Goal: Task Accomplishment & Management: Use online tool/utility

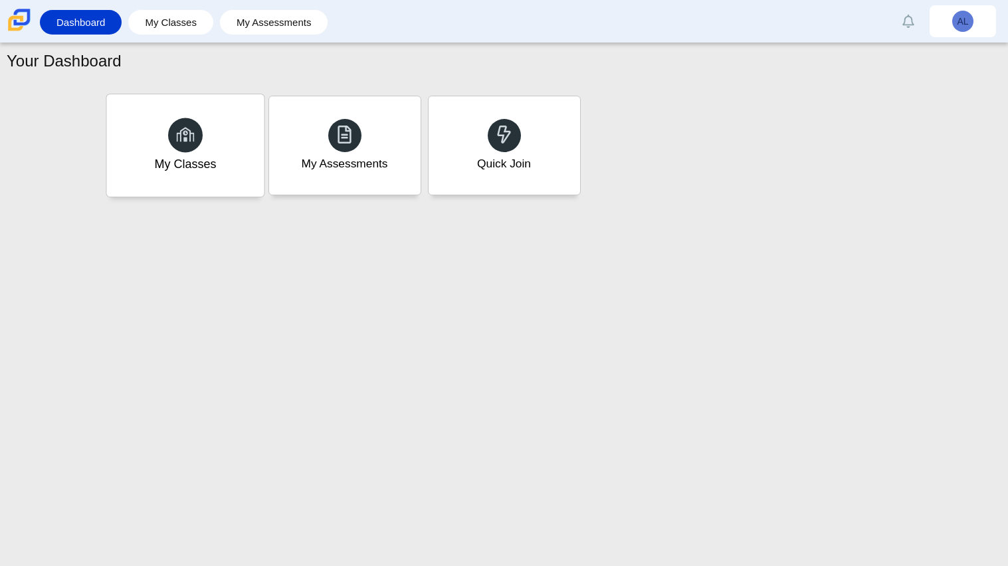
click at [222, 153] on div "My Classes" at bounding box center [184, 145] width 157 height 102
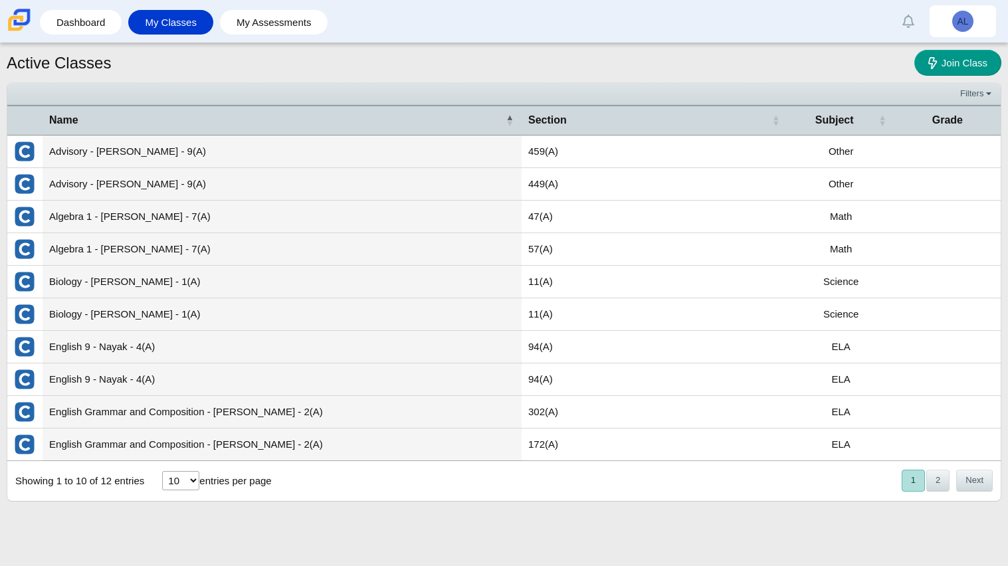
click at [119, 150] on td "Advisory - [PERSON_NAME] - 9(A)" at bounding box center [282, 152] width 479 height 33
click at [134, 157] on td "Advisory - Paquet - 9(A)" at bounding box center [282, 152] width 479 height 33
click at [556, 147] on td "459(A)" at bounding box center [654, 152] width 266 height 33
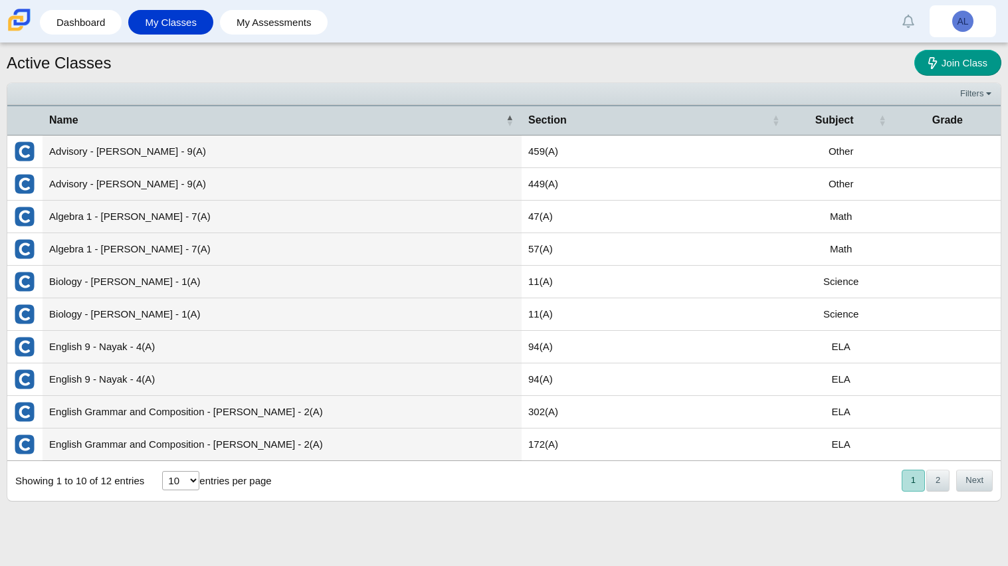
click at [136, 151] on td "Advisory - Paquet - 9(A)" at bounding box center [282, 152] width 479 height 33
click at [64, 175] on td "Advisory - Paquet - 9(A)" at bounding box center [282, 184] width 479 height 33
click at [27, 198] on td at bounding box center [24, 184] width 35 height 33
click at [131, 175] on td "Advisory - Paquet - 9(A)" at bounding box center [282, 184] width 479 height 33
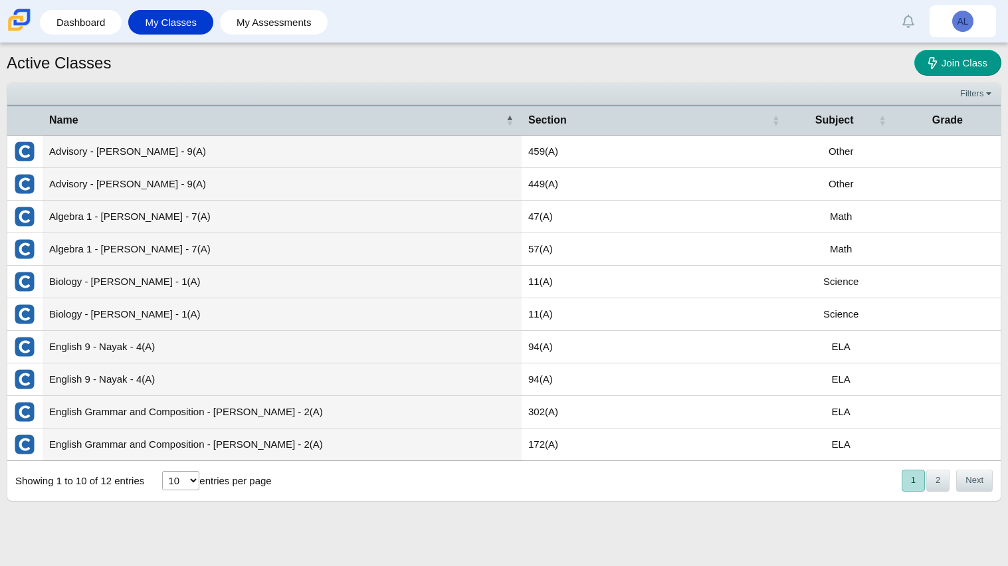
click at [98, 355] on td "English 9 - Nayak - 4(A)" at bounding box center [282, 347] width 479 height 33
click at [90, 426] on td "English Grammar and Composition - Nelson - 2(A)" at bounding box center [282, 412] width 479 height 33
click at [951, 74] on link "Join Class" at bounding box center [957, 63] width 87 height 26
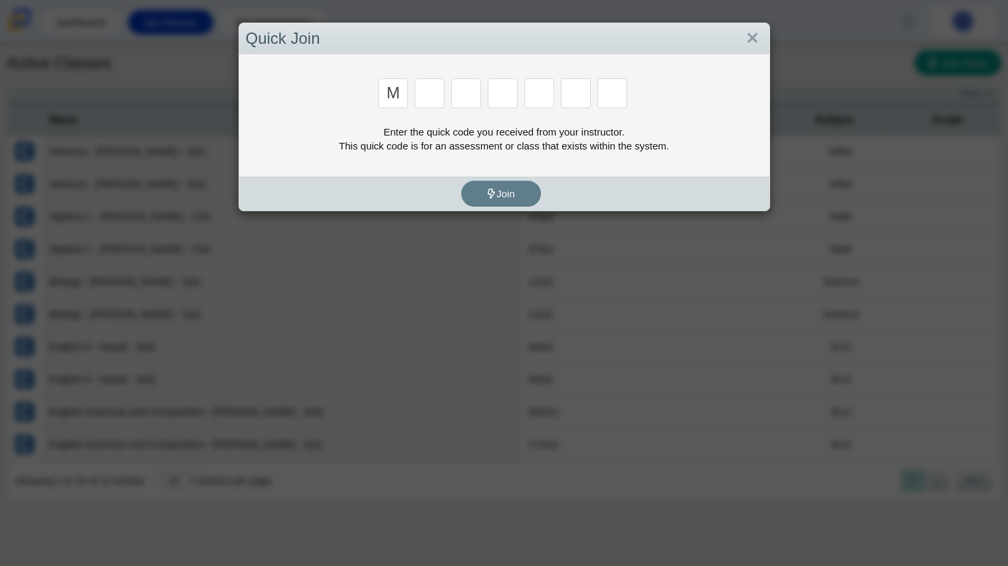
type input "m"
type input "7"
type input "e"
type input "3"
type input "e"
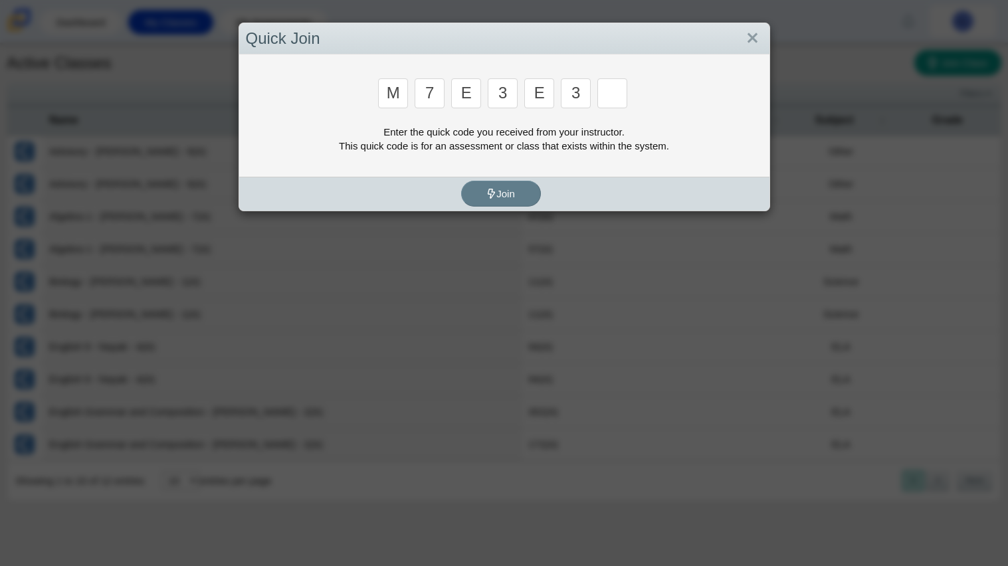
type input "3"
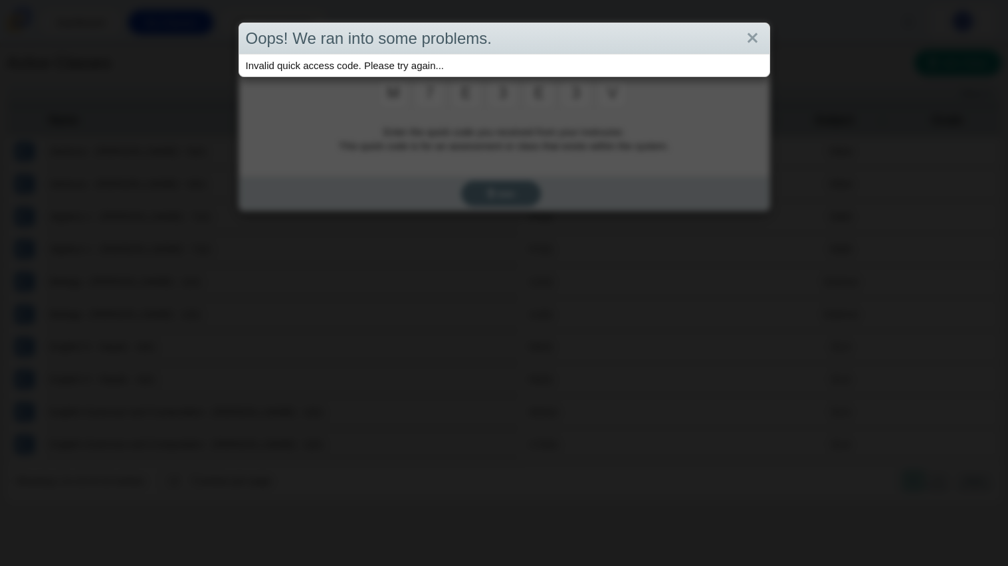
type input "v"
click at [757, 34] on link "Close" at bounding box center [752, 38] width 21 height 23
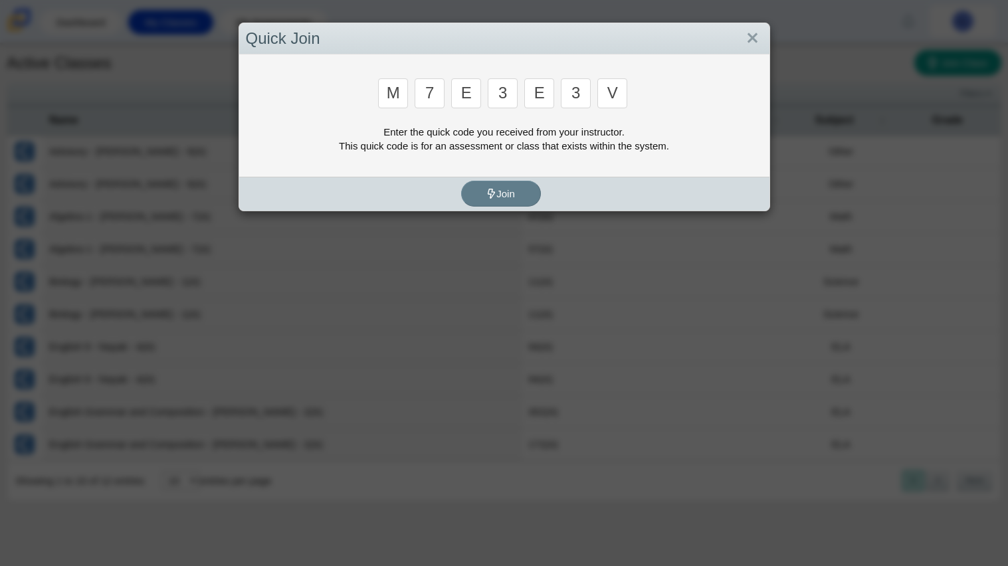
click at [615, 88] on input "v" at bounding box center [612, 93] width 30 height 30
type input "v"
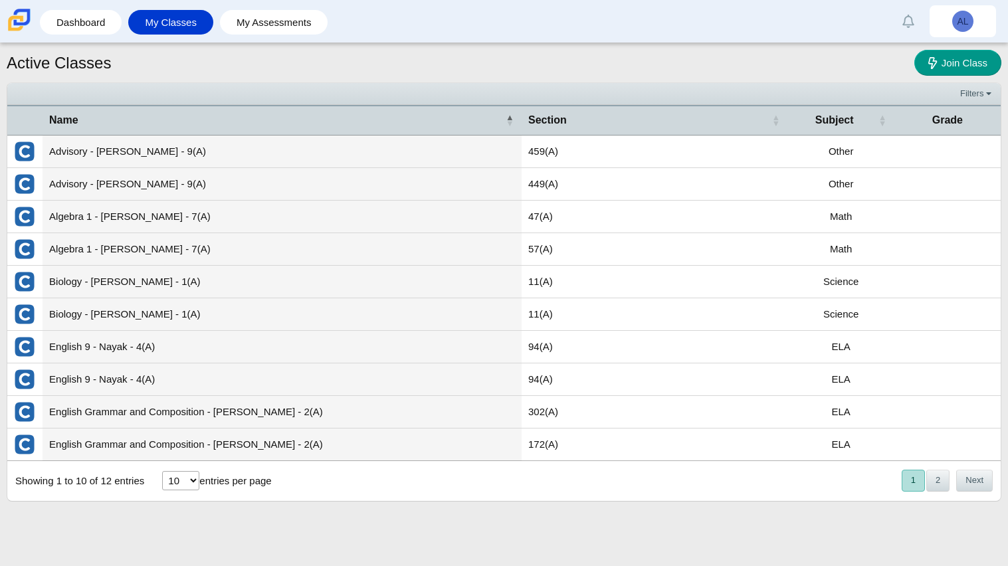
type input "w"
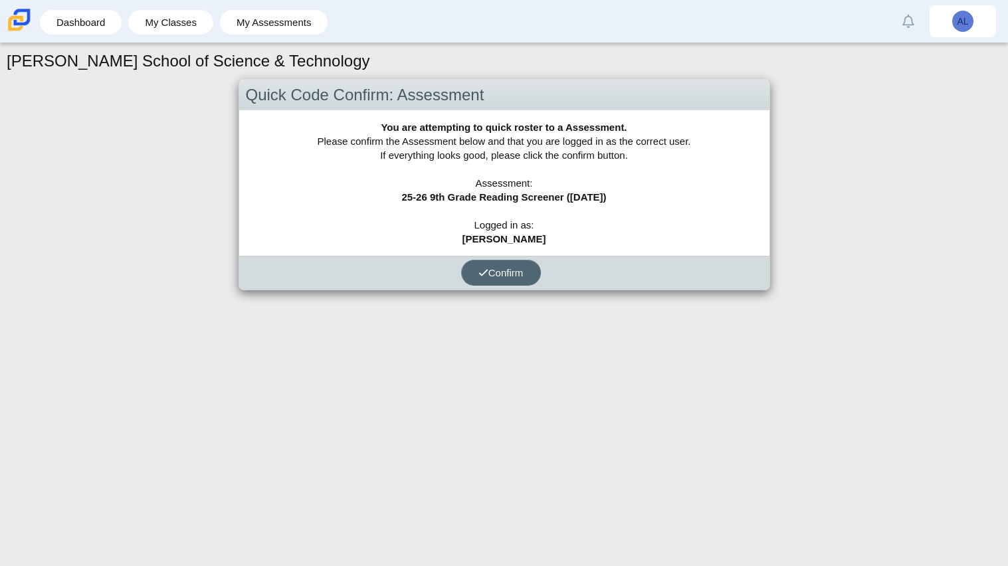
click at [480, 274] on use "submit" at bounding box center [483, 272] width 9 height 7
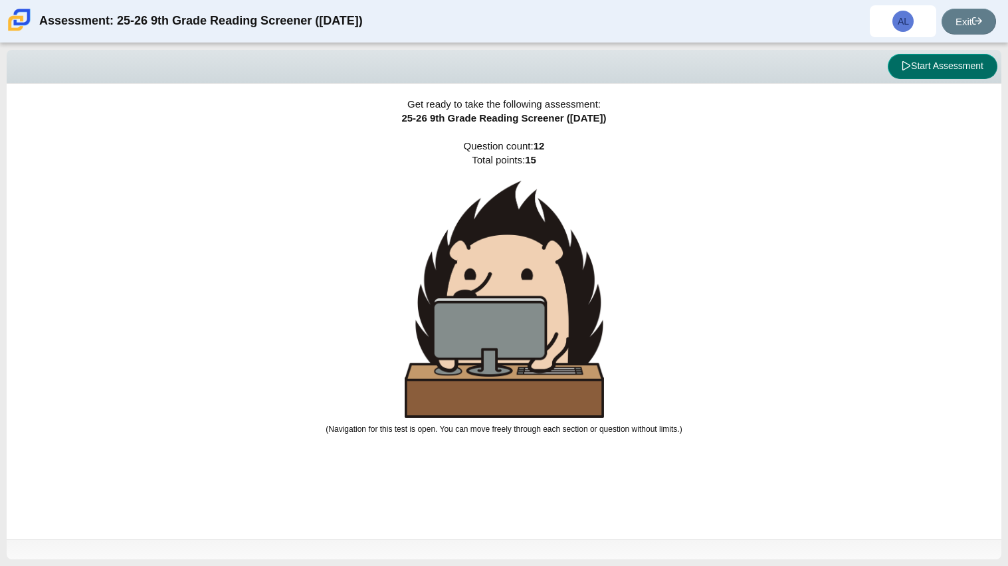
click at [954, 73] on button "Start Assessment" at bounding box center [942, 66] width 110 height 25
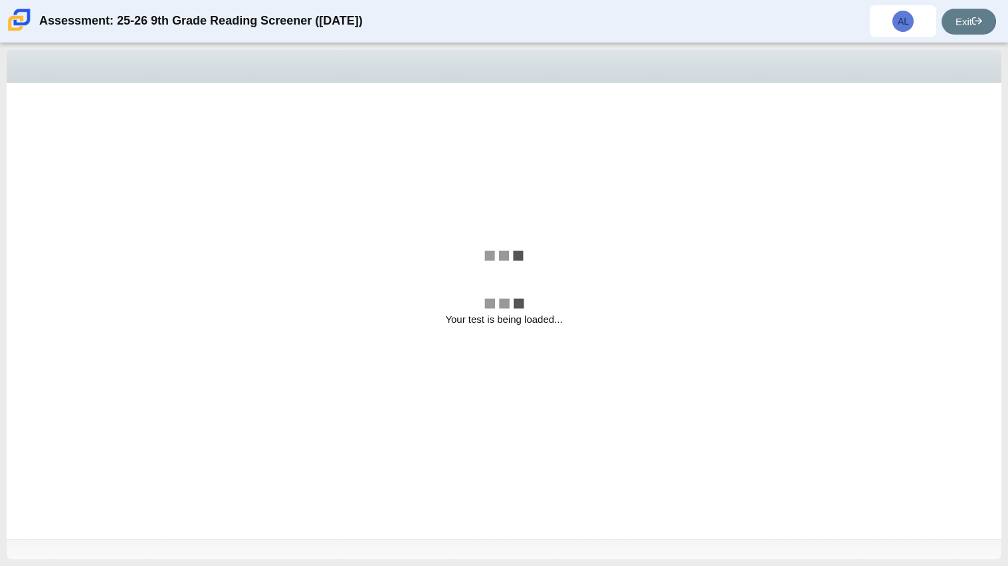
select select "ccc5b315-3c7c-471c-bf90-f22c8299c798"
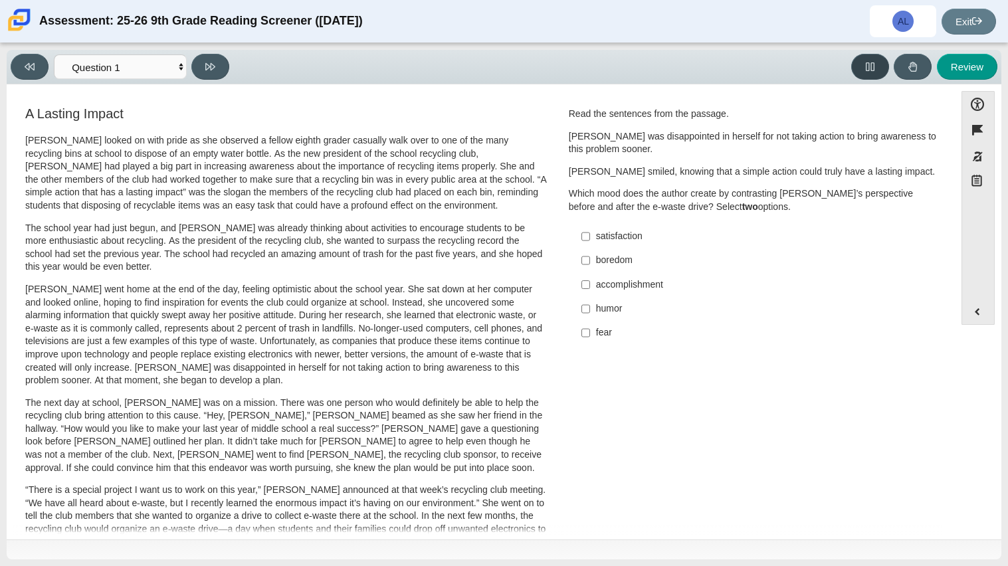
click at [869, 70] on icon at bounding box center [870, 67] width 10 height 10
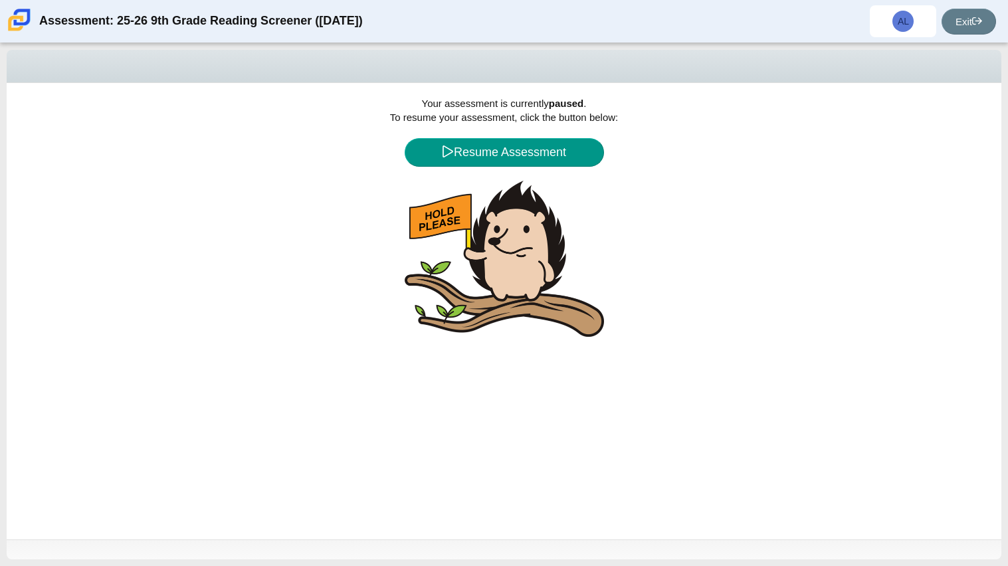
click at [523, 135] on div "Your assessment is currently paused . To resume your assessment, click the butt…" at bounding box center [504, 311] width 994 height 456
click at [543, 143] on button "Resume Assessment" at bounding box center [504, 152] width 199 height 29
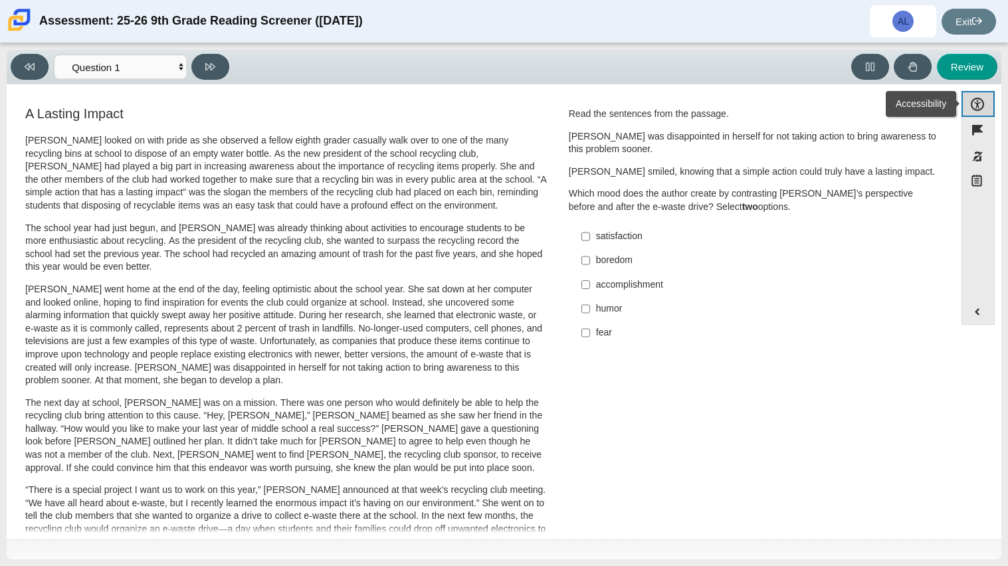
click at [977, 104] on button "Accessibility" at bounding box center [977, 104] width 33 height 26
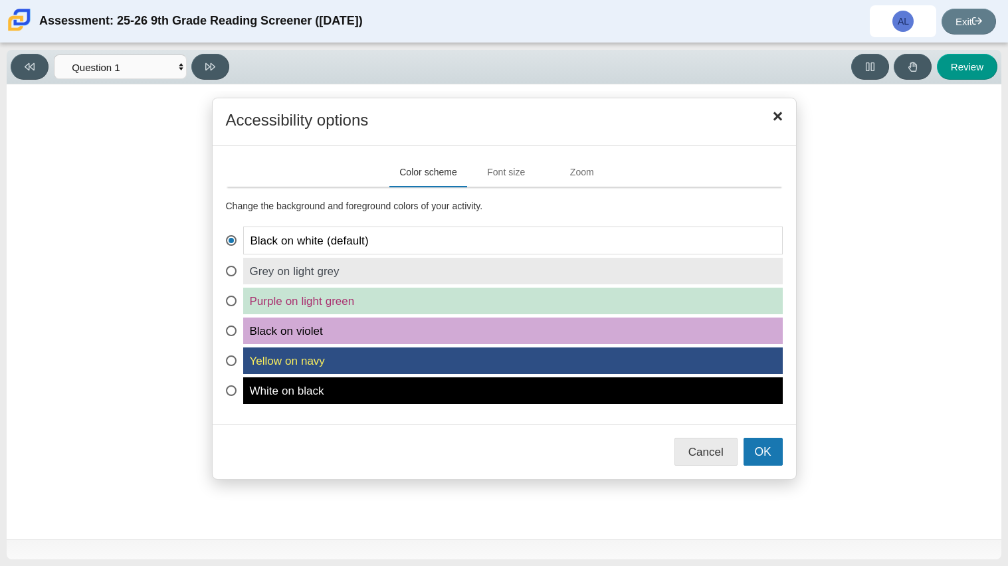
click at [581, 395] on span "White on black" at bounding box center [512, 390] width 539 height 27
click at [234, 386] on input "White on black" at bounding box center [230, 381] width 9 height 9
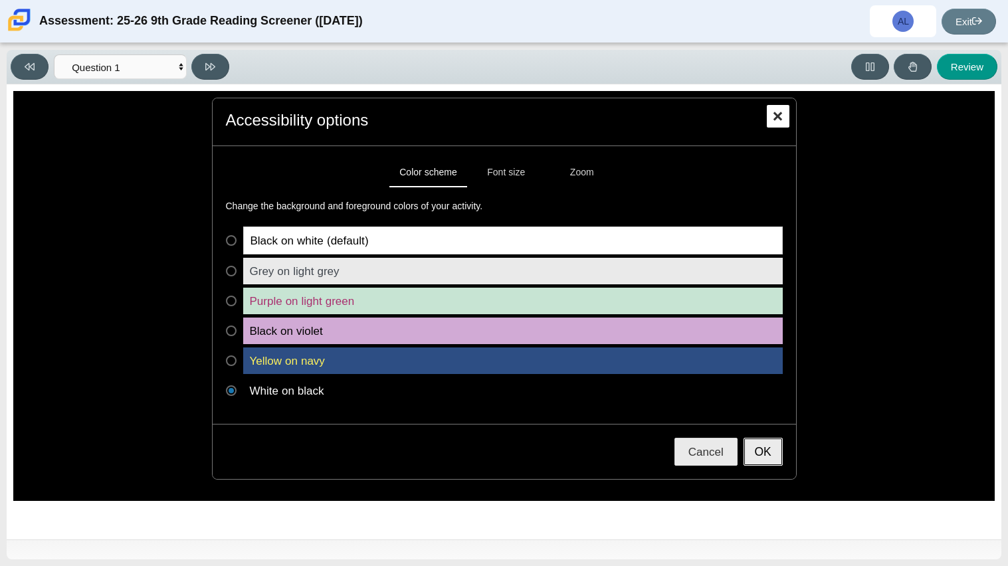
click at [763, 445] on button "OK" at bounding box center [762, 452] width 39 height 28
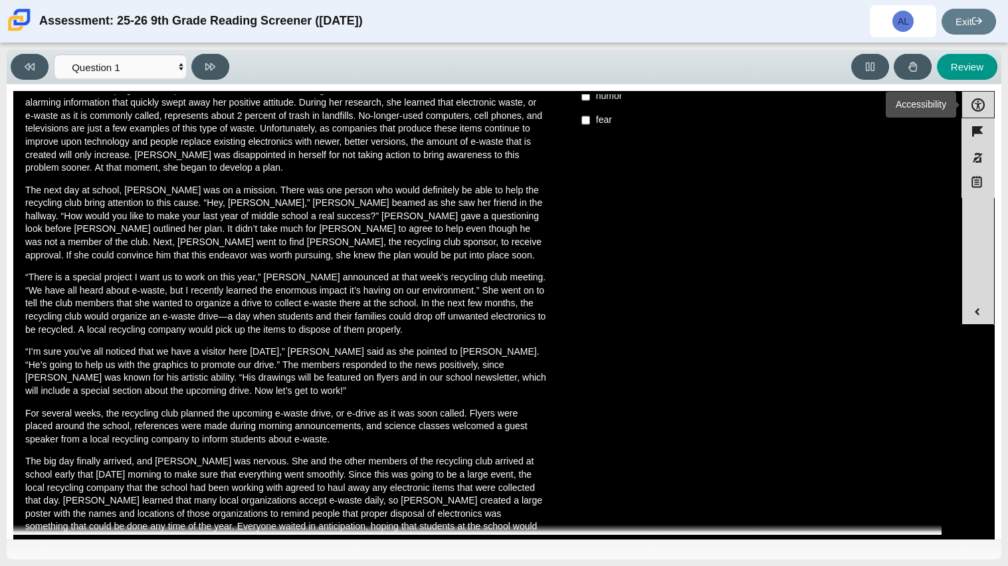
scroll to position [315, 0]
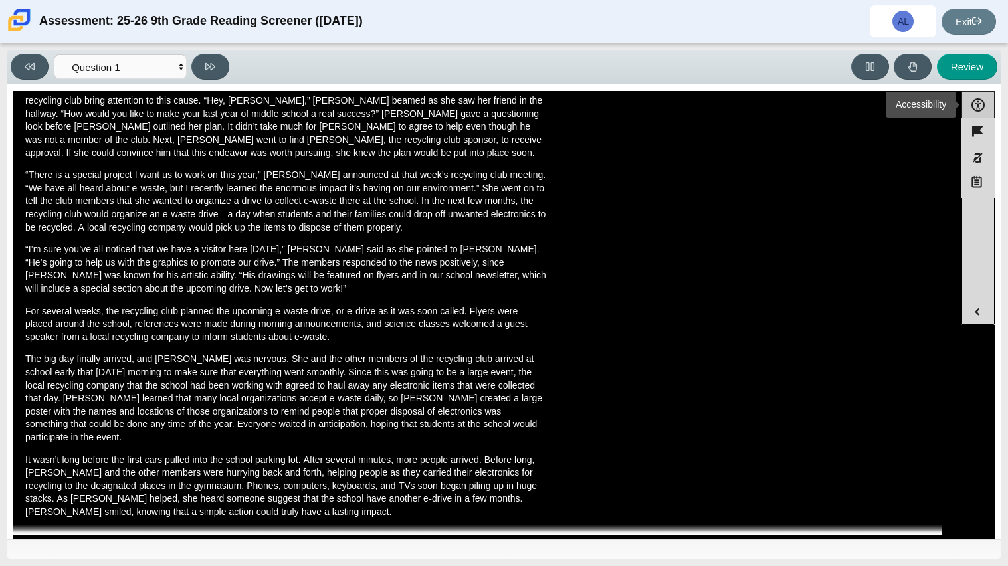
click at [977, 108] on button "Accessibility" at bounding box center [977, 104] width 33 height 27
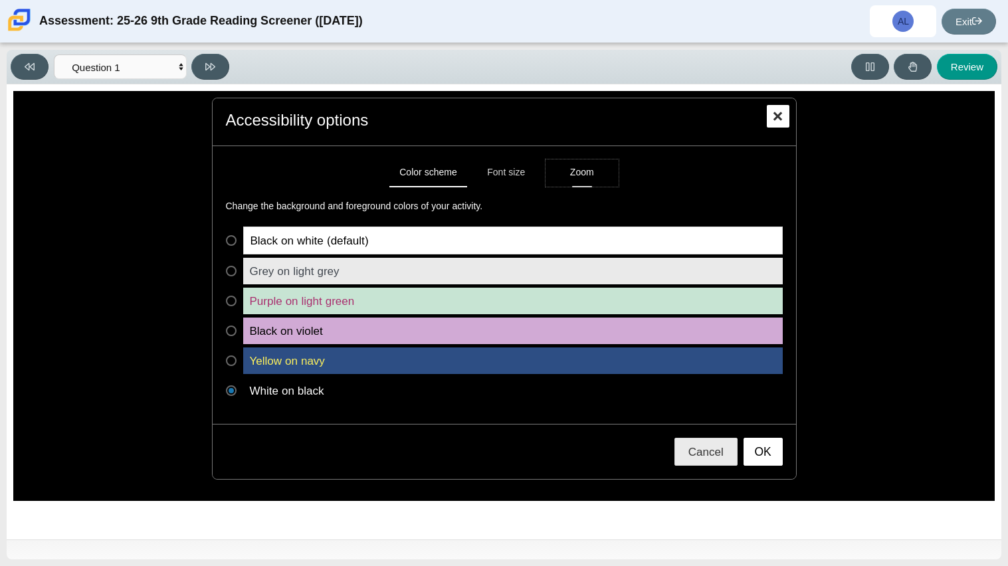
click at [575, 171] on button "Zoom" at bounding box center [581, 172] width 73 height 27
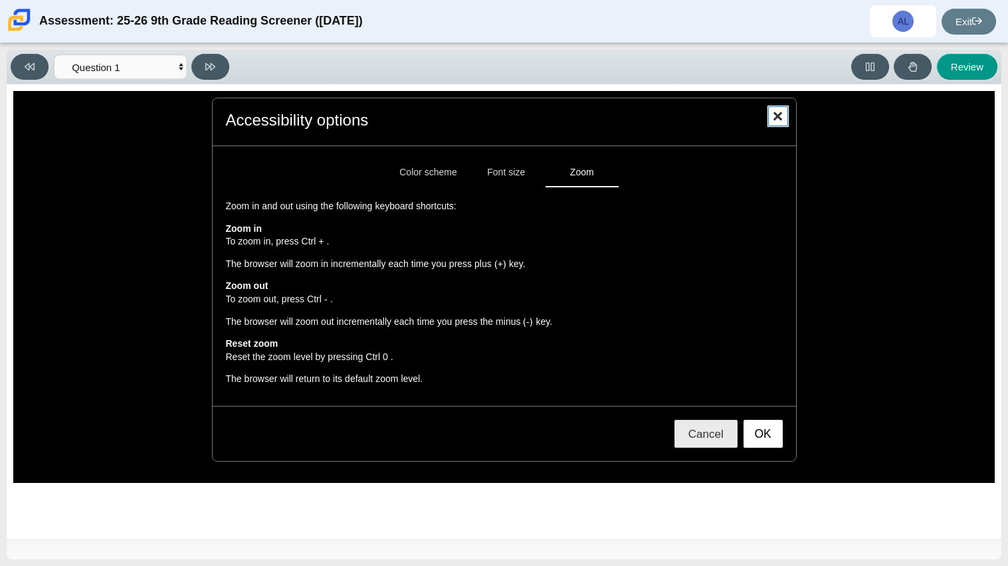
click at [787, 114] on button "Close" at bounding box center [778, 116] width 23 height 23
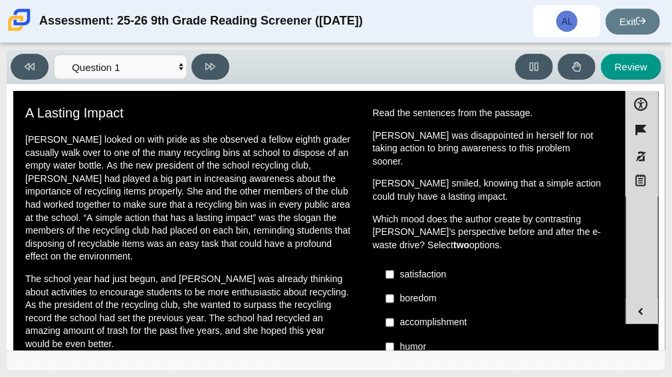
scroll to position [1, 0]
click at [386, 262] on input "satisfaction satisfaction" at bounding box center [389, 274] width 9 height 24
click at [385, 262] on input "satisfaction satisfaction" at bounding box center [389, 274] width 9 height 24
checkbox input "false"
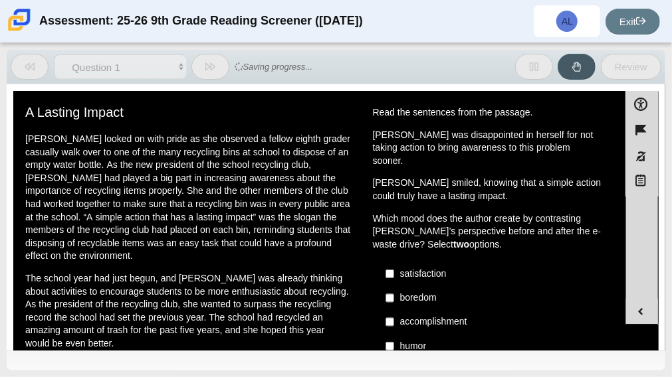
click at [389, 310] on label "accomplishment accomplishment" at bounding box center [488, 322] width 225 height 24
click at [389, 310] on input "accomplishment accomplishment" at bounding box center [389, 322] width 9 height 24
checkbox input "true"
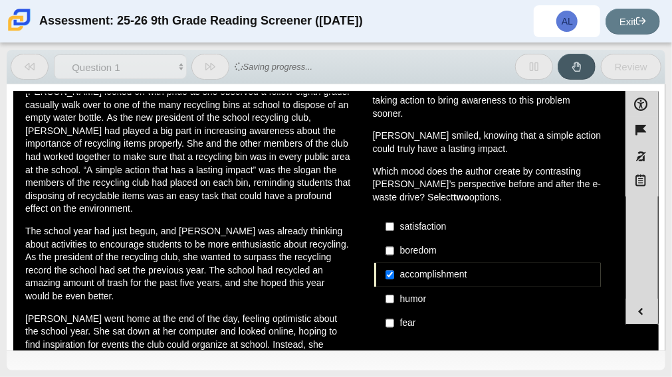
click at [389, 312] on label "fear fear" at bounding box center [488, 324] width 225 height 24
click at [389, 312] on input "fear fear" at bounding box center [389, 324] width 9 height 24
checkbox input "true"
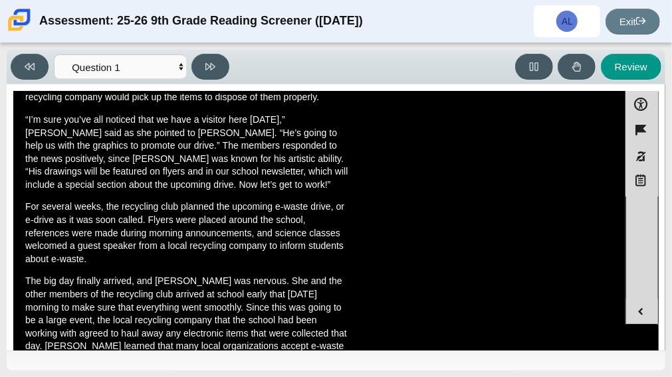
scroll to position [183, 0]
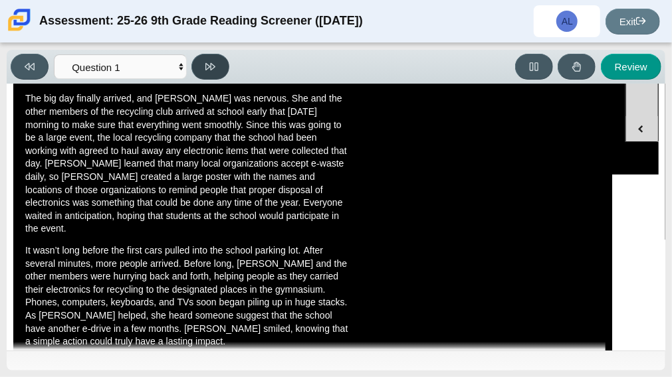
click at [221, 71] on button at bounding box center [210, 67] width 38 height 26
select select "0ff64528-ffd7-428d-b192-babfaadd44e8"
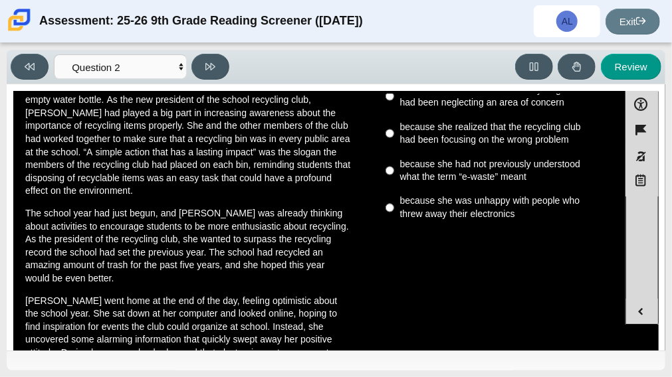
scroll to position [67, 0]
click at [405, 183] on div "because she had not previously understood what the term “e-waste” meant" at bounding box center [497, 170] width 195 height 26
click at [394, 189] on input "because she had not previously understood what the term “e-waste” meant because…" at bounding box center [389, 169] width 9 height 37
radio input "true"
click at [211, 66] on icon at bounding box center [210, 67] width 10 height 10
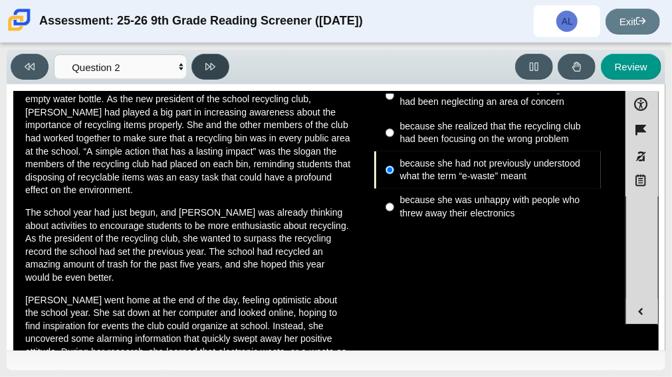
select select "7ce3d843-6974-4858-901c-1ff39630e843"
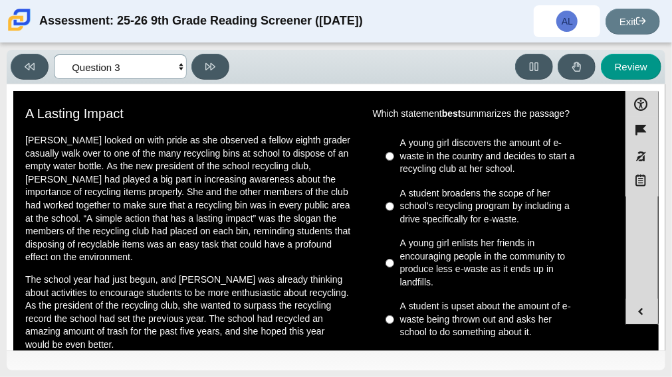
click at [181, 64] on select "Questions Question 1 Question 2 Question 3 Question 4 Question 5 Question 6 Que…" at bounding box center [120, 66] width 133 height 25
click at [182, 66] on select "Questions Question 1 Question 2 Question 3 Question 4 Question 5 Question 6 Que…" at bounding box center [120, 66] width 133 height 25
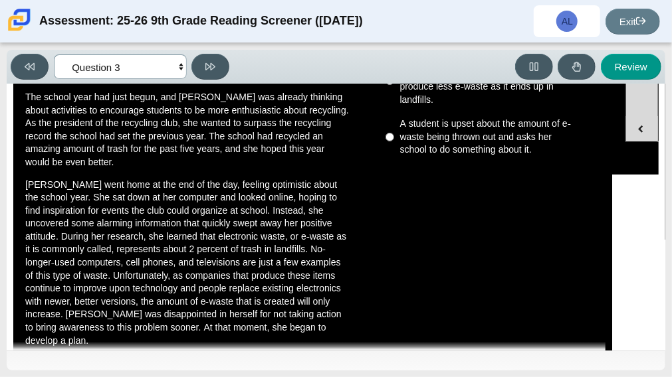
scroll to position [0, 0]
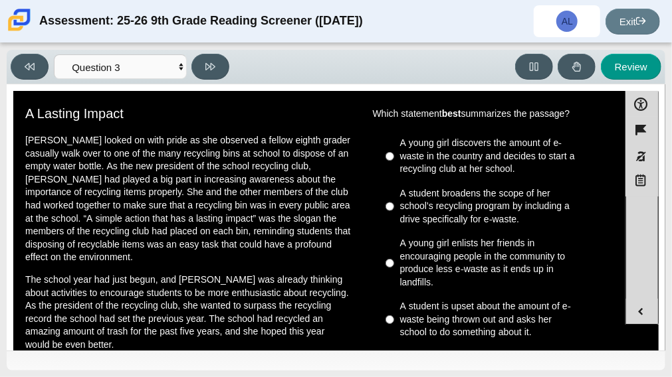
click at [444, 144] on div "A young girl discovers the amount of e-waste in the country and decides to star…" at bounding box center [497, 156] width 195 height 39
click at [394, 144] on input "A young girl discovers the amount of e-waste in the country and decides to star…" at bounding box center [389, 157] width 9 height 50
radio input "true"
click at [223, 66] on button at bounding box center [210, 67] width 38 height 26
select select "ca9ea0f1-49c5-4bd1-83b0-472c18652b42"
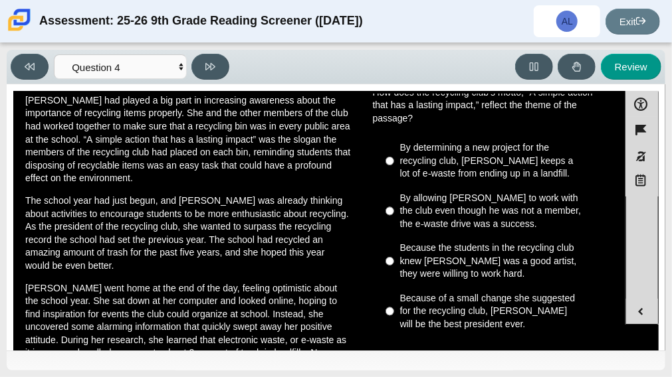
scroll to position [80, 0]
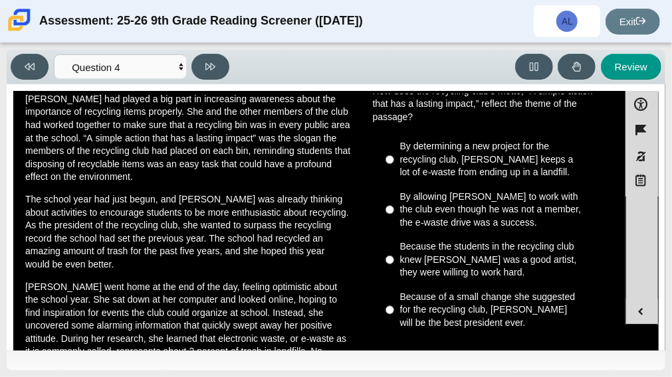
click at [460, 250] on div "Because the students in the recycling club knew Juan Carlos was a good artist, …" at bounding box center [497, 259] width 195 height 39
click at [394, 250] on input "Because the students in the recycling club knew Juan Carlos was a good artist, …" at bounding box center [389, 260] width 9 height 50
radio input "true"
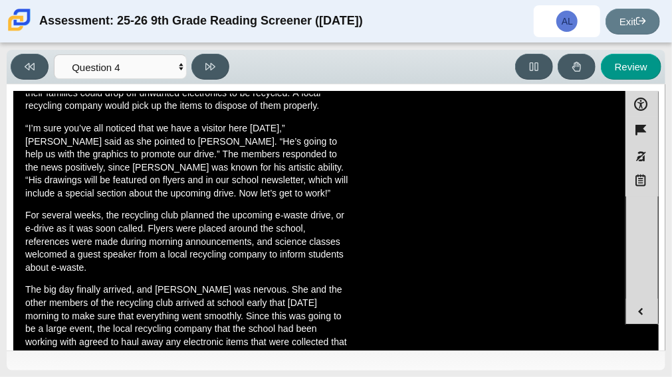
scroll to position [679, 0]
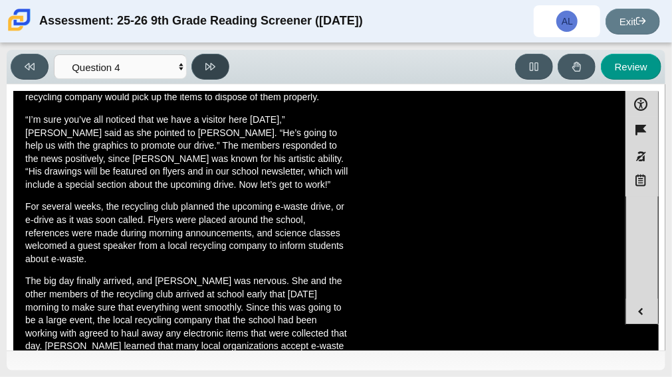
click at [211, 62] on icon at bounding box center [210, 67] width 10 height 10
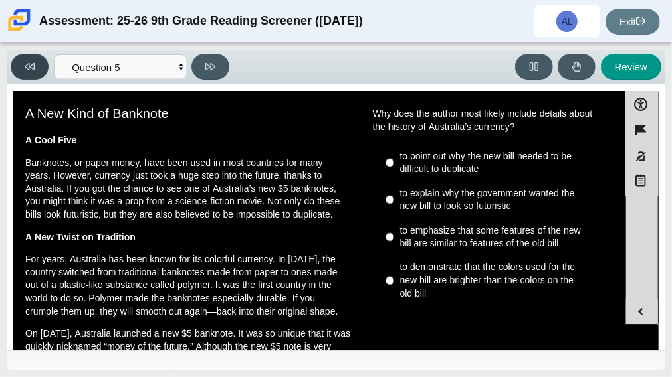
click at [15, 62] on button at bounding box center [30, 67] width 38 height 26
select select "ca9ea0f1-49c5-4bd1-83b0-472c18652b42"
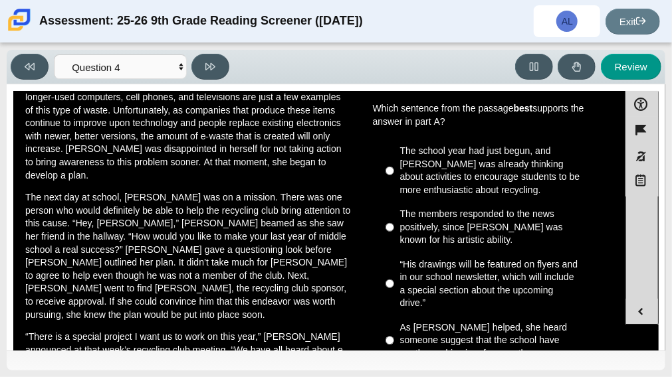
scroll to position [354, 0]
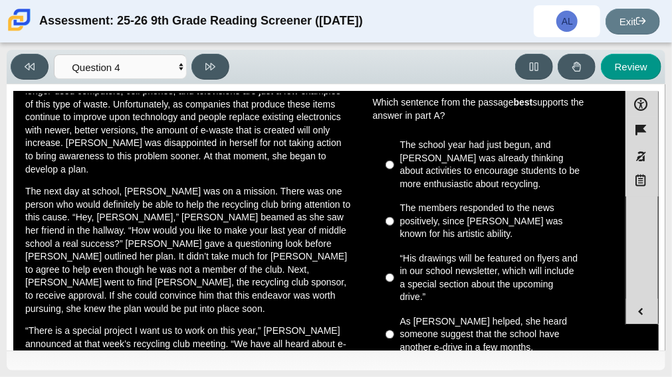
click at [504, 211] on div "The members responded to the news positively, since Juan Carlos was known for h…" at bounding box center [497, 221] width 195 height 39
click at [394, 211] on input "The members responded to the news positively, since Juan Carlos was known for h…" at bounding box center [389, 222] width 9 height 50
radio input "true"
click at [217, 72] on button at bounding box center [210, 67] width 38 height 26
select select "e41f1a79-e29f-4095-8030-a53364015bed"
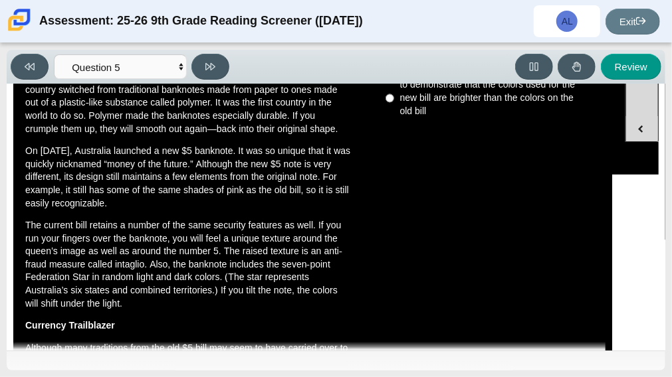
scroll to position [0, 0]
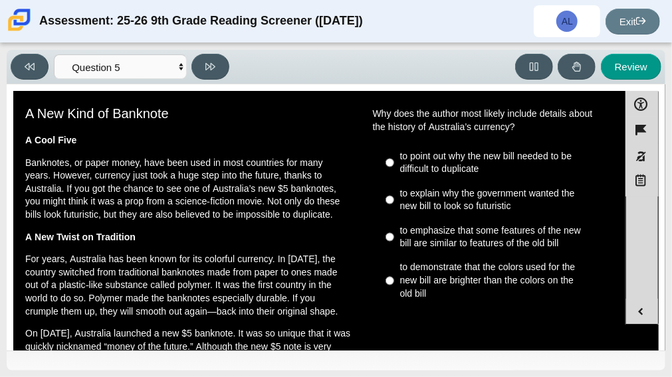
click at [470, 227] on div "to emphasize that some features of the new bill are similar to features of the …" at bounding box center [497, 238] width 195 height 26
click at [394, 227] on input "to emphasize that some features of the new bill are similar to features of the …" at bounding box center [389, 237] width 9 height 37
radio input "true"
click at [219, 72] on button at bounding box center [210, 67] width 38 height 26
select select "69146e31-7b3d-4a3e-9ce6-f30c24342ae0"
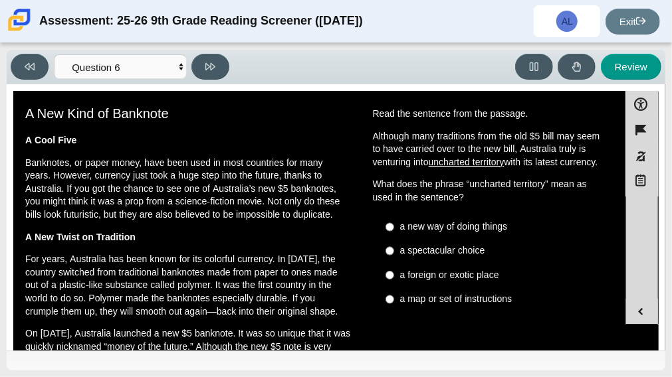
click at [500, 239] on label "a new way of doing things a new way of doing things" at bounding box center [488, 227] width 225 height 24
click at [394, 239] on input "a new way of doing things a new way of doing things" at bounding box center [389, 227] width 9 height 24
radio input "true"
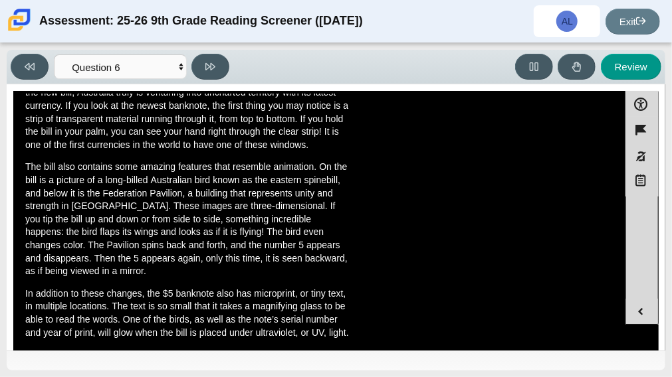
scroll to position [465, 0]
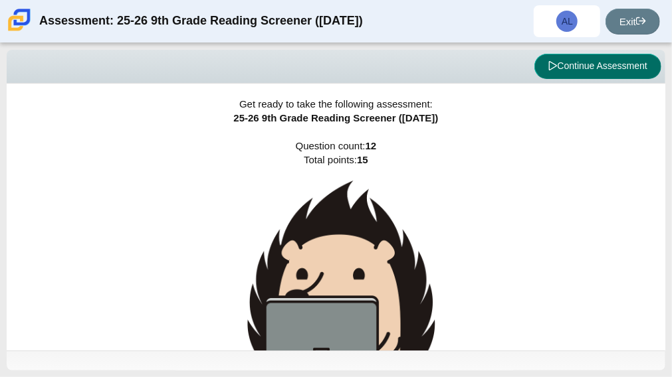
click at [577, 68] on button "Continue Assessment" at bounding box center [597, 66] width 127 height 25
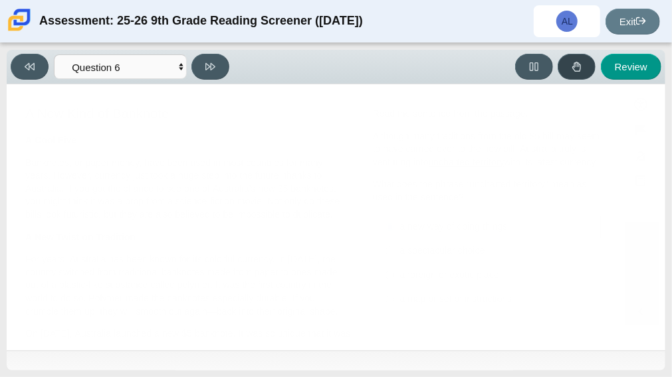
click at [577, 68] on icon at bounding box center [576, 67] width 10 height 10
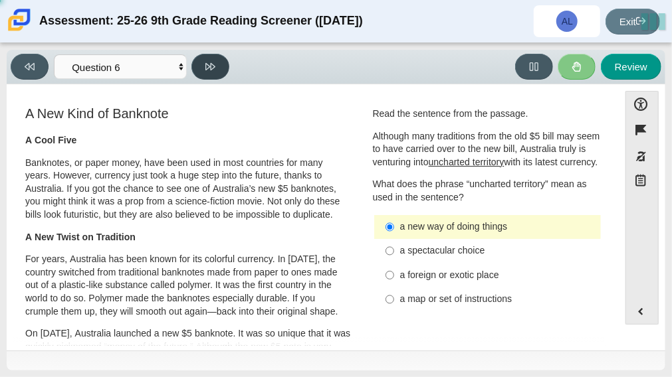
click at [197, 76] on button at bounding box center [210, 67] width 38 height 26
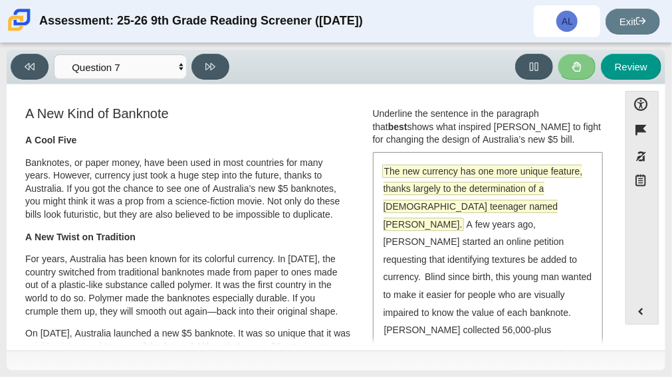
scroll to position [1, 0]
click at [530, 169] on span "The new currency has one more unique feature, thanks largely to the determinati…" at bounding box center [482, 197] width 199 height 65
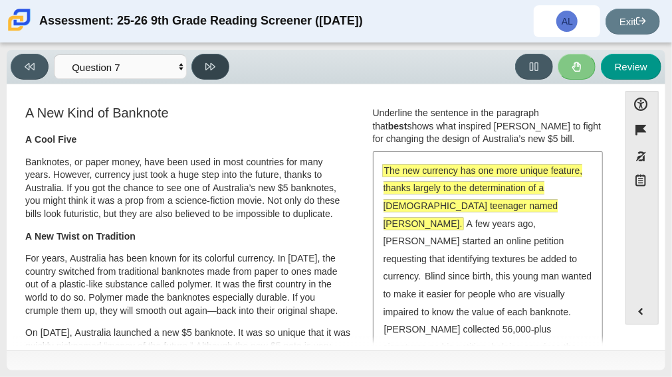
click at [215, 62] on button at bounding box center [210, 67] width 38 height 26
select select "ea8338c2-a6a3-418e-a305-2b963b54a290"
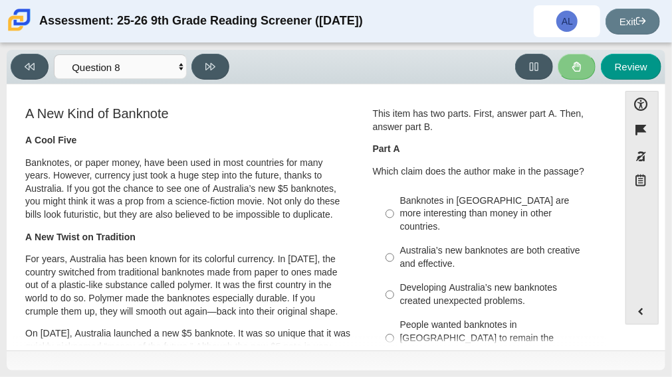
click at [448, 215] on div "Banknotes in Australia are more interesting than money in other countries." at bounding box center [497, 214] width 195 height 39
click at [394, 215] on input "Banknotes in Australia are more interesting than money in other countries. Bank…" at bounding box center [389, 214] width 9 height 50
radio input "true"
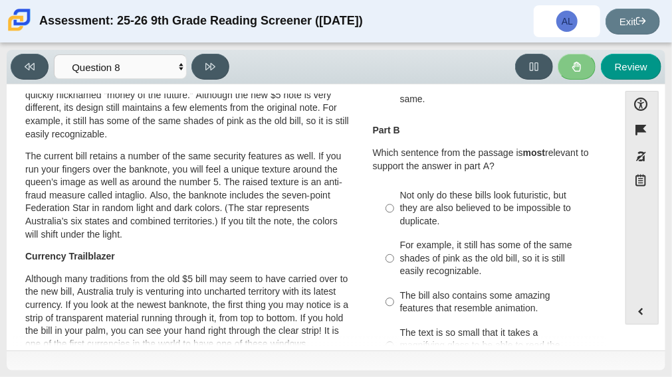
scroll to position [253, 0]
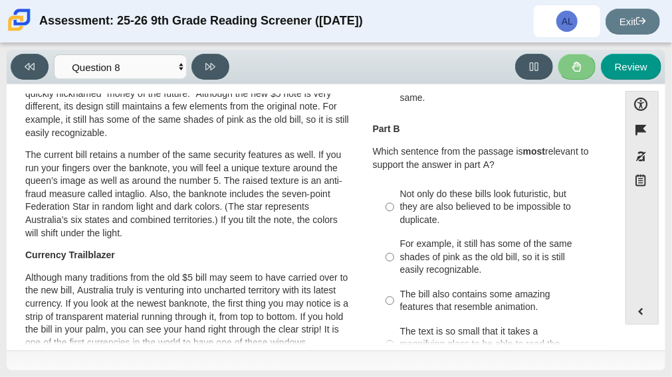
click at [415, 188] on div "Not only do these bills look futuristic, but they are also believed to be impos…" at bounding box center [497, 207] width 195 height 39
click at [394, 182] on input "Not only do these bills look futuristic, but they are also believed to be impos…" at bounding box center [389, 207] width 9 height 50
radio input "true"
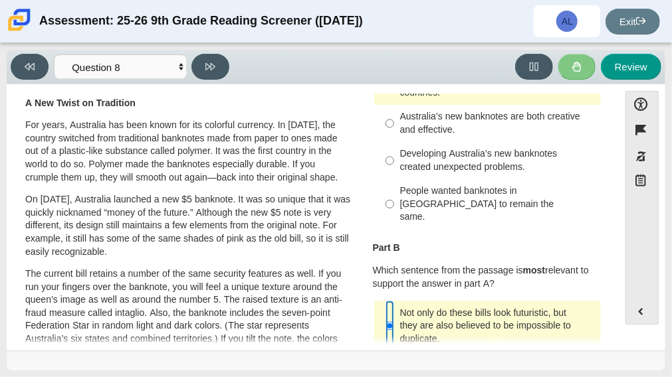
scroll to position [133, 0]
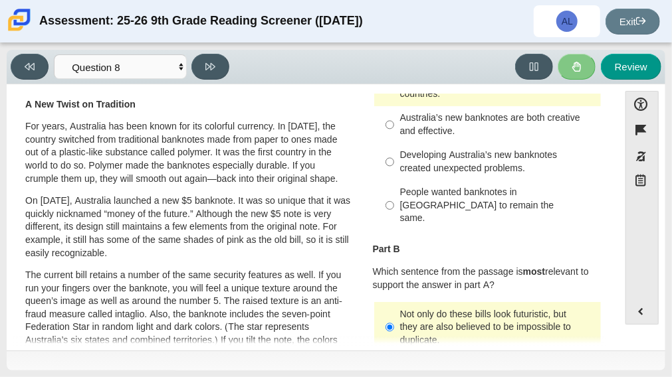
click at [454, 165] on label "Developing Australia’s new banknotes created unexpected problems. Developing Au…" at bounding box center [488, 161] width 225 height 37
click at [394, 165] on input "Developing Australia’s new banknotes created unexpected problems. Developing Au…" at bounding box center [389, 161] width 9 height 37
radio input "true"
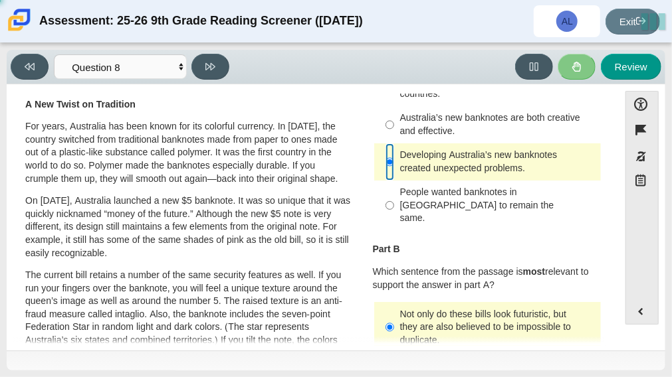
scroll to position [186, 0]
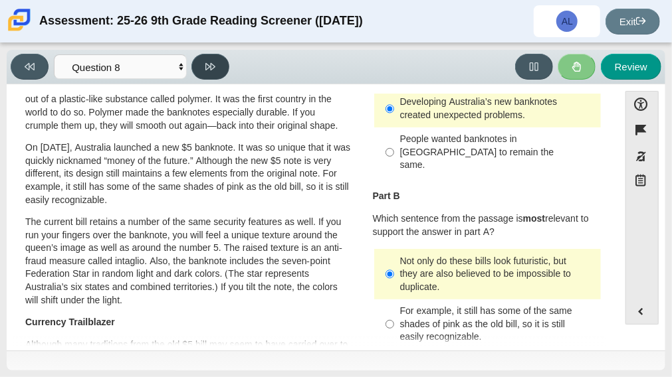
click at [207, 72] on button at bounding box center [210, 67] width 38 height 26
select select "89f058d6-b15c-4ef5-a4b3-fdaffb8868b6"
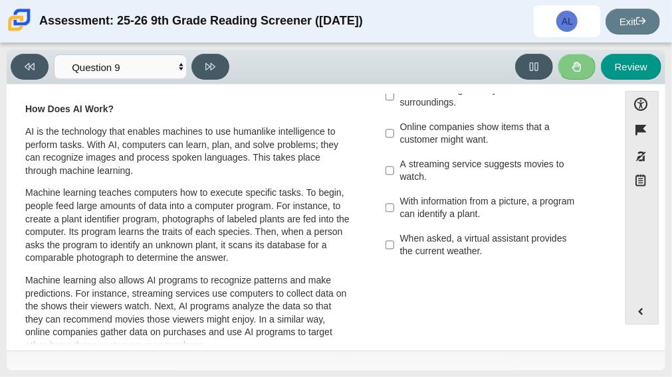
scroll to position [94, 0]
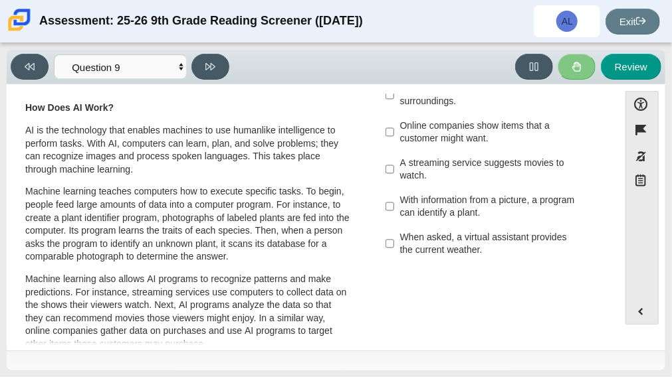
click at [463, 252] on div "When asked, a virtual assistant provides the current weather." at bounding box center [497, 244] width 195 height 26
click at [394, 252] on input "When asked, a virtual assistant provides the current weather. When asked, a vir…" at bounding box center [389, 243] width 9 height 37
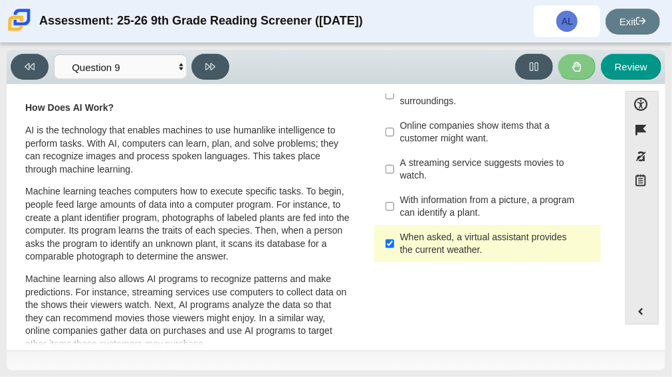
click at [457, 251] on div "When asked, a virtual assistant provides the current weather." at bounding box center [497, 244] width 195 height 26
click at [394, 251] on input "When asked, a virtual assistant provides the current weather. When asked, a vir…" at bounding box center [389, 243] width 9 height 37
checkbox input "false"
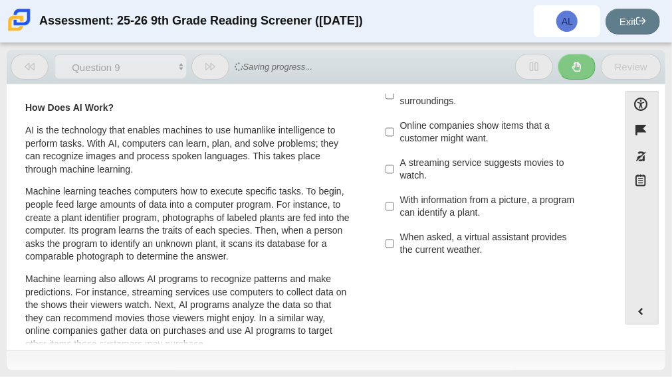
click at [400, 147] on label "Online companies show items that a customer might want. Online companies show i…" at bounding box center [488, 132] width 225 height 37
click at [394, 147] on input "Online companies show items that a customer might want. Online companies show i…" at bounding box center [389, 132] width 9 height 37
checkbox input "true"
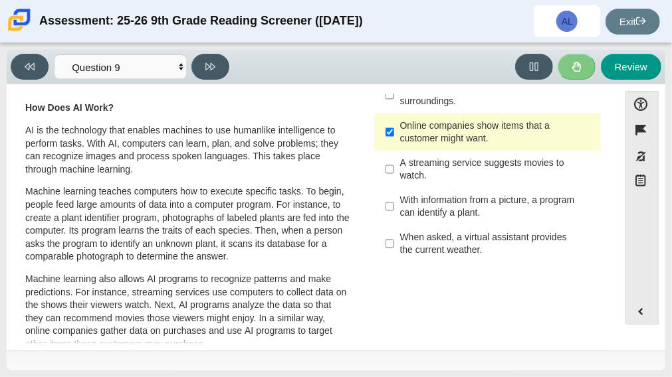
click at [212, 52] on div "Viewing Question 9 of 12 in Pacing Mode Questions Question 1 Question 2 Questio…" at bounding box center [336, 67] width 658 height 35
click at [220, 73] on button at bounding box center [210, 67] width 38 height 26
select select "cdf3c14e-a918-44d1-9b63-3db0fa81641e"
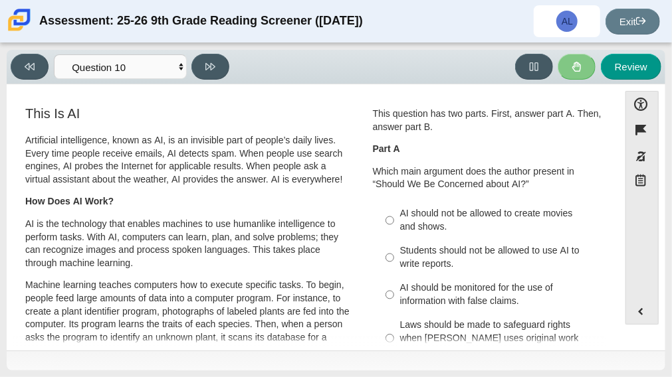
scroll to position [29, 0]
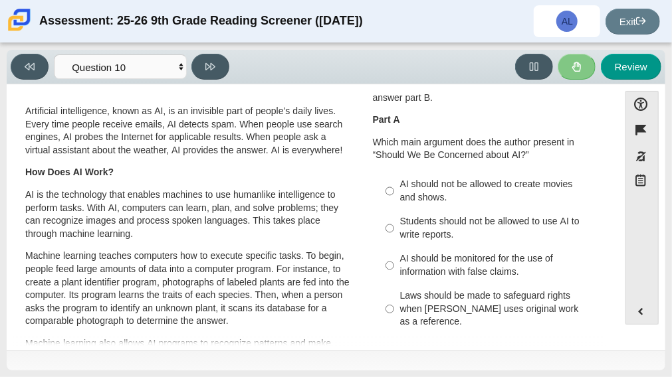
click at [451, 199] on div "AI should not be allowed to create movies and shows." at bounding box center [497, 191] width 195 height 26
click at [394, 199] on input "AI should not be allowed to create movies and shows. AI should not be allowed t…" at bounding box center [389, 191] width 9 height 37
radio input "true"
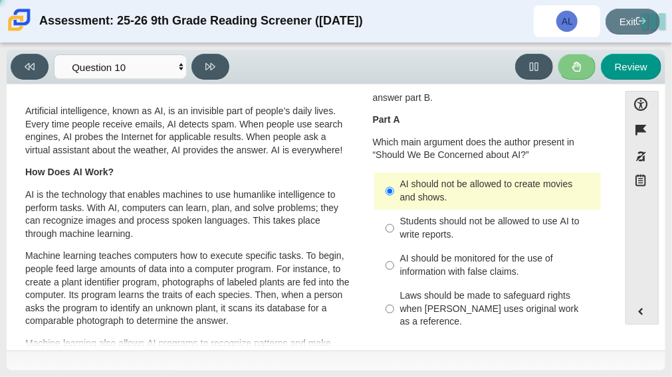
click at [475, 220] on div "Students should not be allowed to use AI to write reports." at bounding box center [497, 228] width 195 height 26
click at [394, 220] on input "Students should not be allowed to use AI to write reports. Students should not …" at bounding box center [389, 228] width 9 height 37
radio input "true"
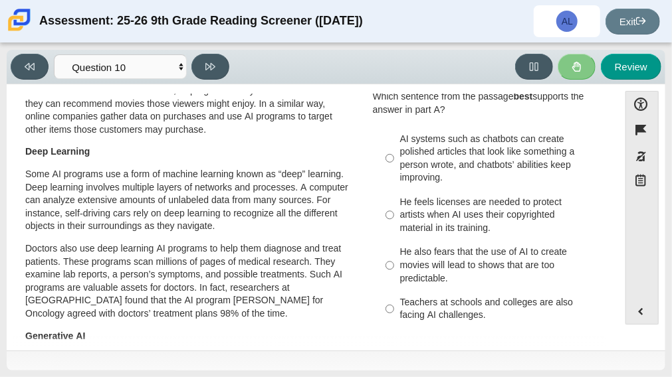
scroll to position [299, 0]
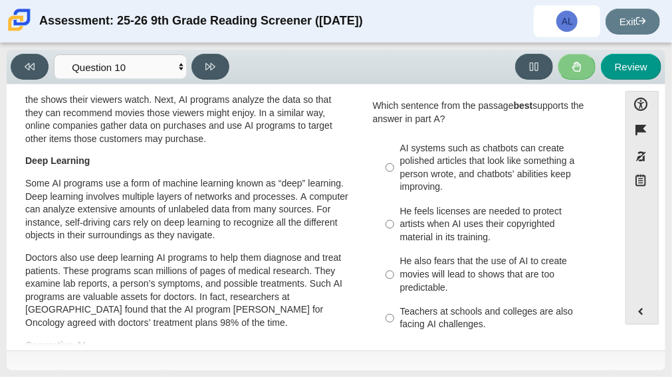
click at [496, 306] on div "Teachers at schools and colleges are also facing AI challenges." at bounding box center [497, 319] width 195 height 26
click at [394, 306] on input "Teachers at schools and colleges are also facing AI challenges. Teachers at sch…" at bounding box center [389, 318] width 9 height 37
radio input "true"
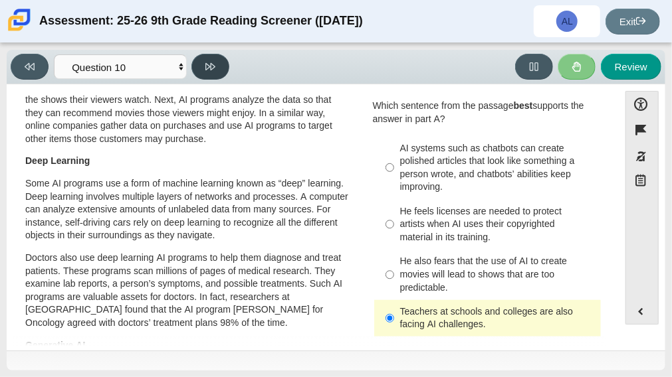
click at [213, 56] on button at bounding box center [210, 67] width 38 height 26
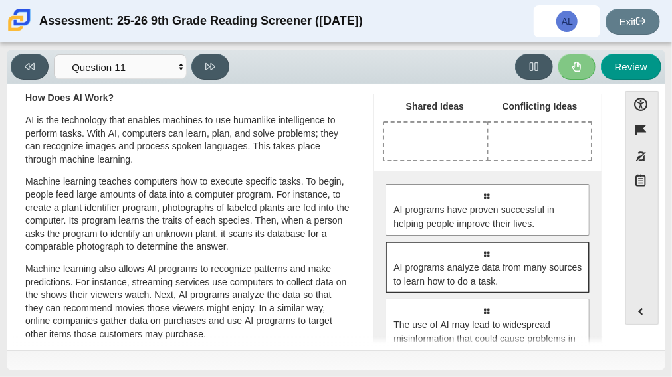
scroll to position [103, 0]
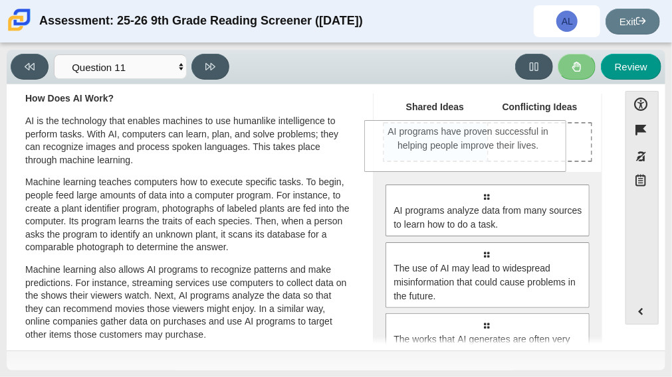
drag, startPoint x: 415, startPoint y: 213, endPoint x: 398, endPoint y: 150, distance: 65.3
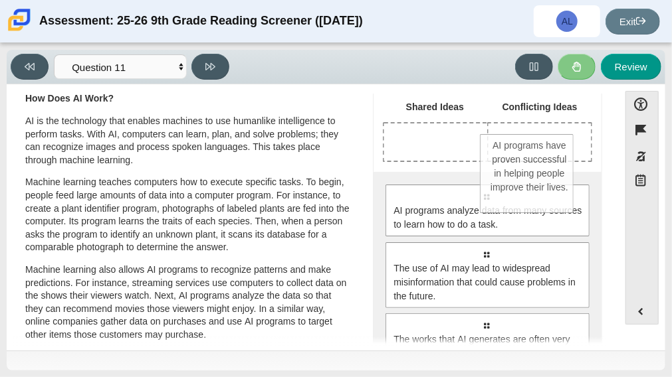
drag, startPoint x: 398, startPoint y: 150, endPoint x: 494, endPoint y: 159, distance: 96.7
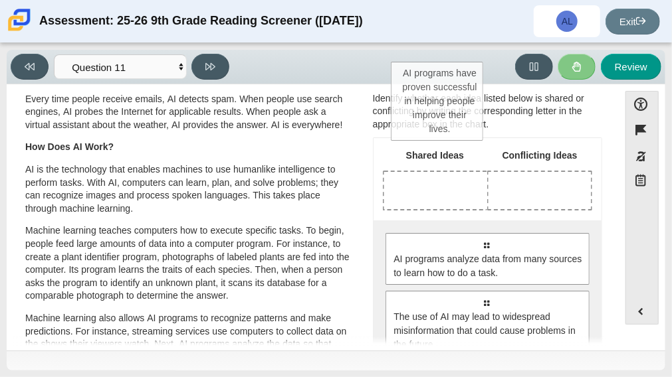
scroll to position [47, 0]
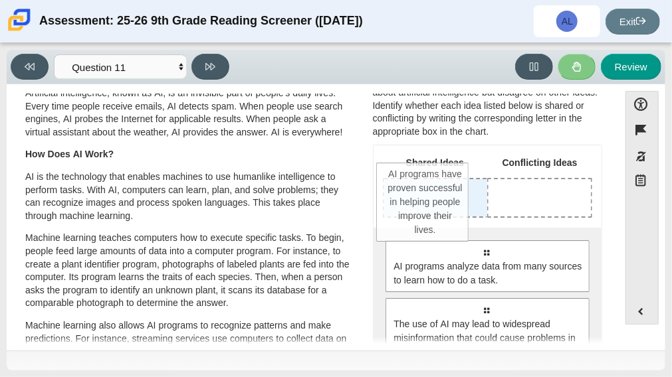
drag, startPoint x: 510, startPoint y: 161, endPoint x: 401, endPoint y: 213, distance: 120.6
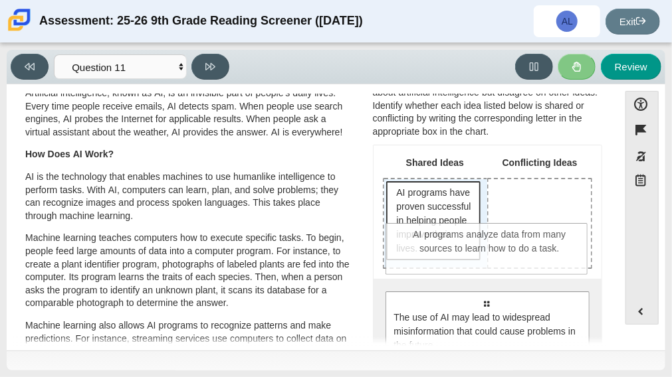
drag, startPoint x: 419, startPoint y: 304, endPoint x: 420, endPoint y: 239, distance: 65.1
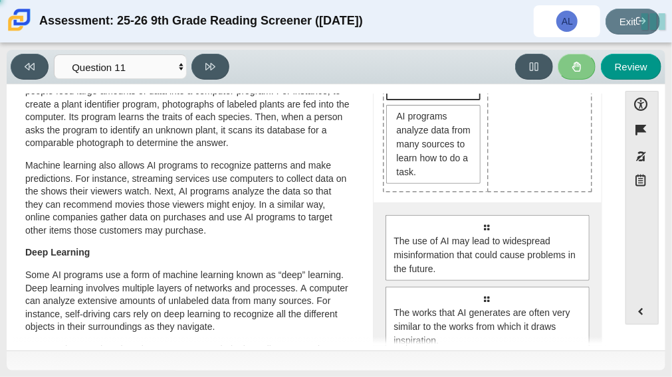
scroll to position [210, 0]
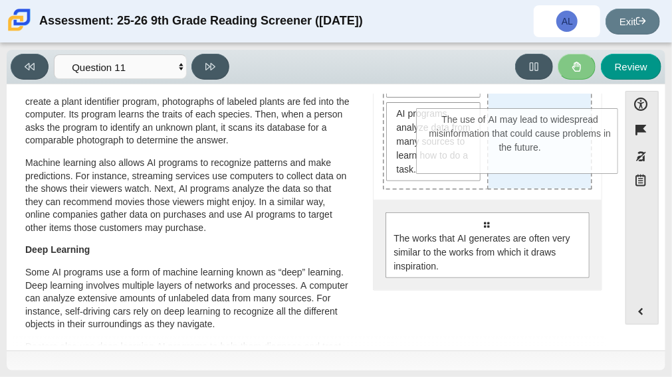
drag, startPoint x: 490, startPoint y: 260, endPoint x: 524, endPoint y: 159, distance: 107.3
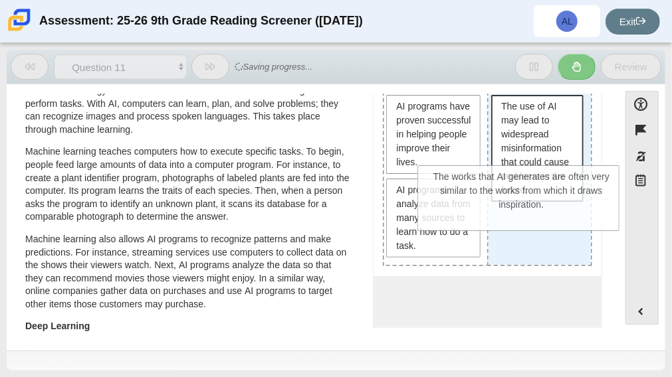
scroll to position [141, 0]
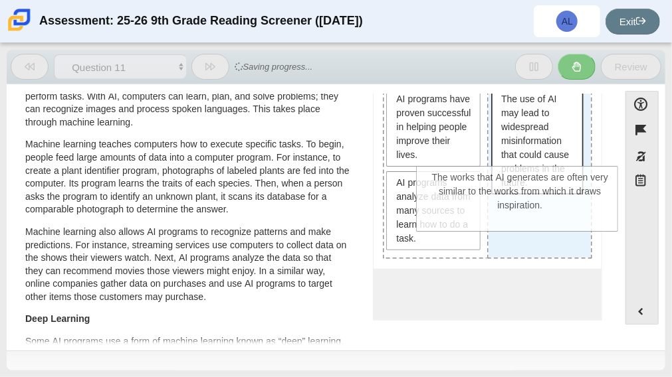
drag, startPoint x: 535, startPoint y: 299, endPoint x: 567, endPoint y: 181, distance: 122.3
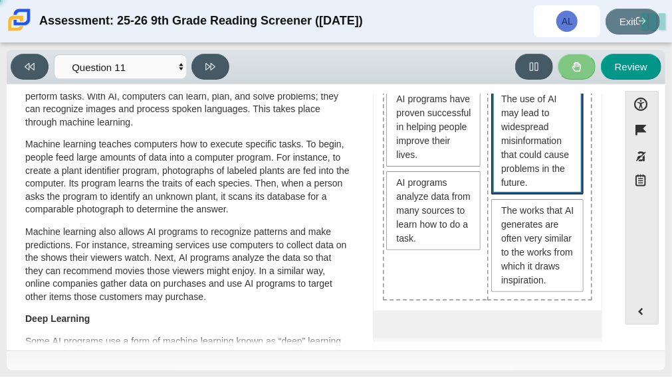
click at [567, 181] on span "The use of AI may lead to widespread misinformation that could cause problems i…" at bounding box center [538, 141] width 75 height 98
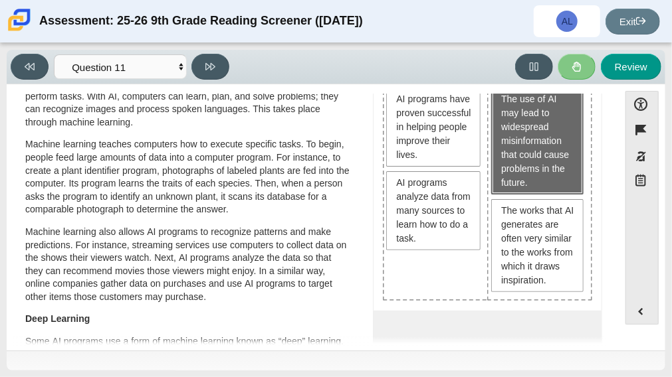
scroll to position [134, 0]
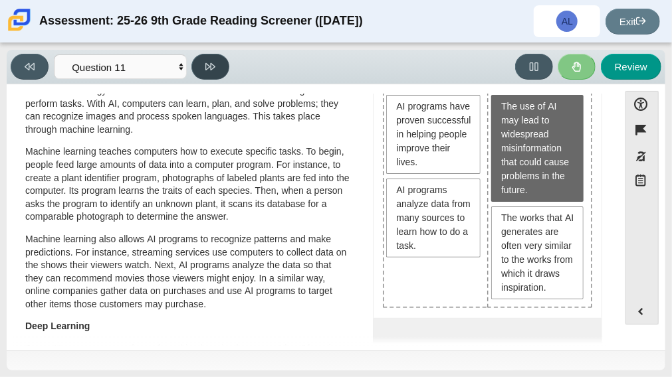
click at [213, 71] on icon at bounding box center [210, 67] width 10 height 10
select select "c3effed4-44ce-4a19-bd96-1787f34e9b4c"
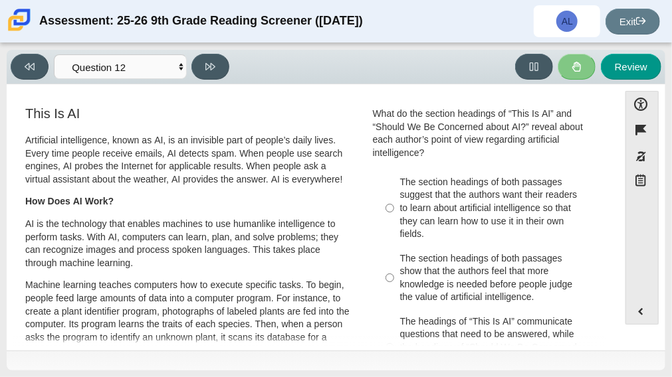
click at [438, 288] on div "The section headings of both passages show that the authors feel that more know…" at bounding box center [497, 278] width 195 height 52
click at [394, 288] on input "The section headings of both passages show that the authors feel that more know…" at bounding box center [389, 277] width 9 height 63
radio input "true"
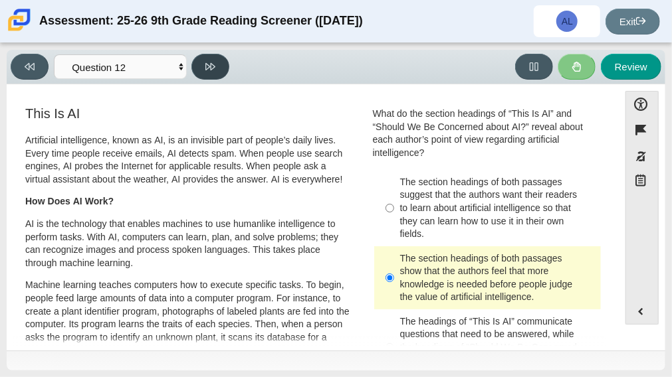
click at [222, 73] on button at bounding box center [210, 67] width 38 height 26
select select "review"
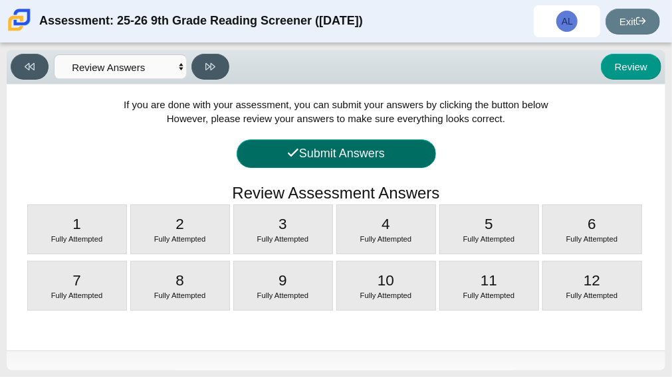
click at [288, 157] on icon at bounding box center [293, 153] width 12 height 12
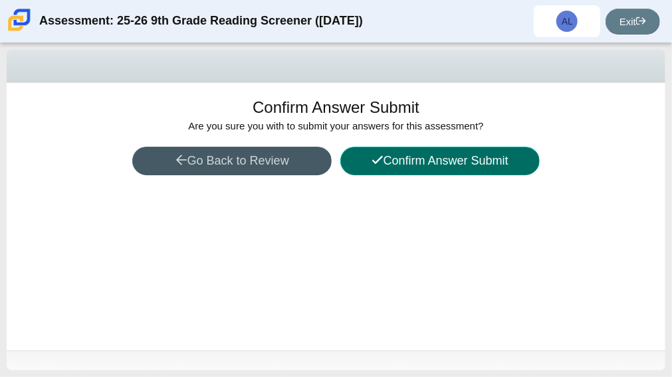
click at [378, 169] on button "Confirm Answer Submit" at bounding box center [439, 161] width 199 height 29
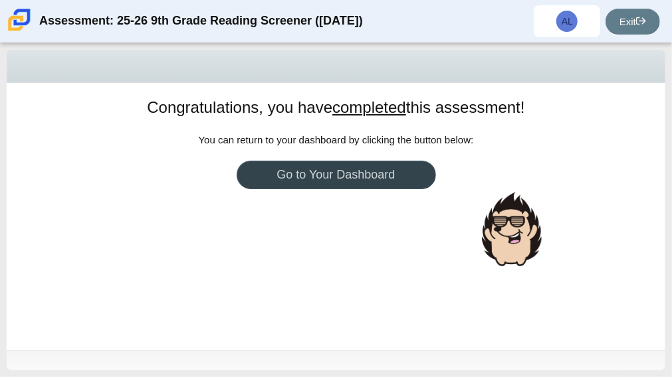
click at [378, 169] on link "Go to Your Dashboard" at bounding box center [335, 175] width 199 height 29
